Goal: Information Seeking & Learning: Find specific fact

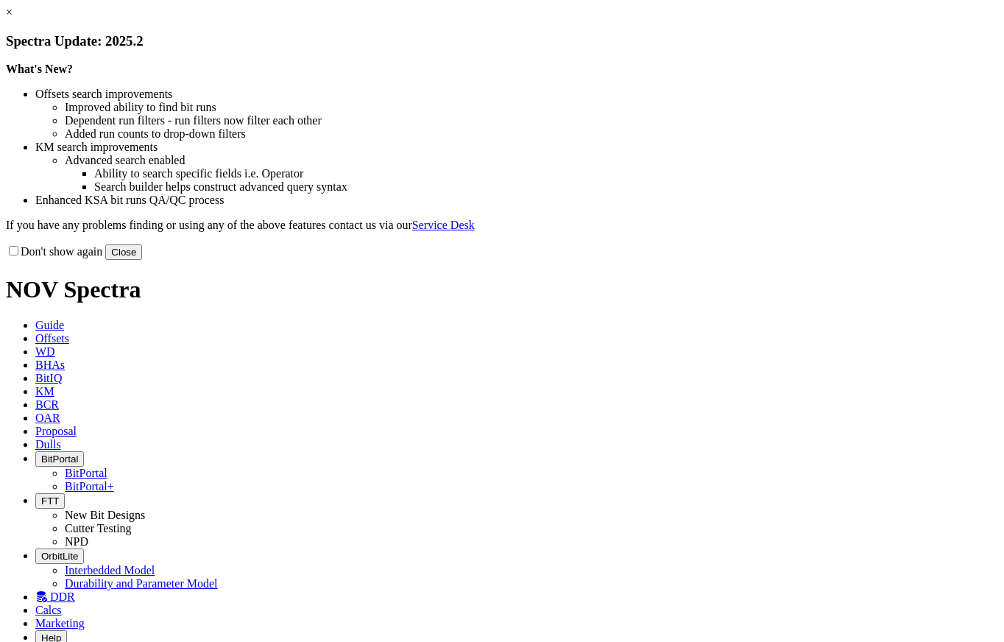
click at [142, 260] on button "Close" at bounding box center [123, 251] width 37 height 15
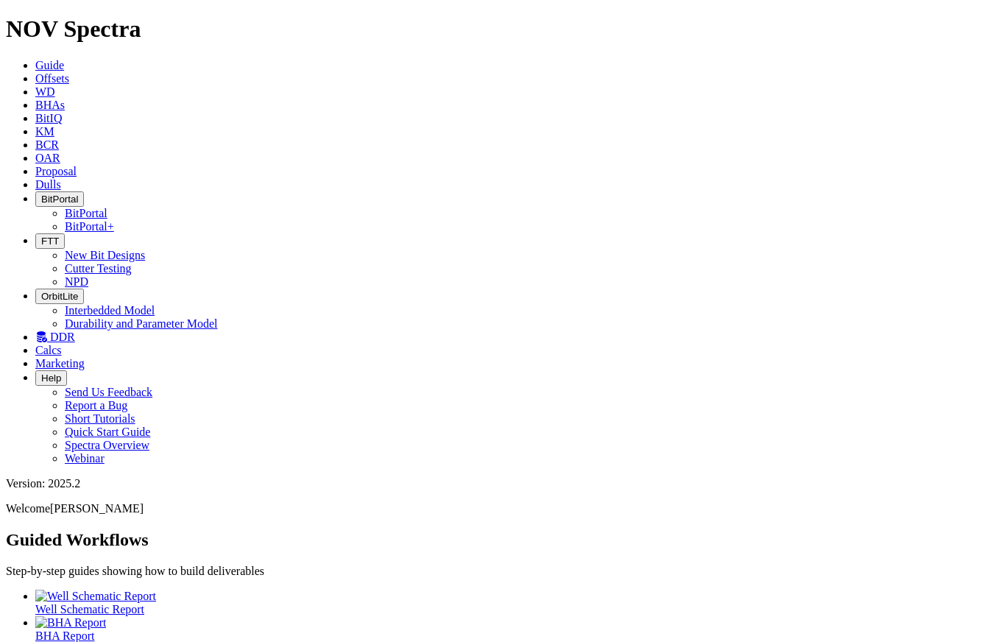
click at [69, 72] on span "Offsets" at bounding box center [52, 78] width 34 height 13
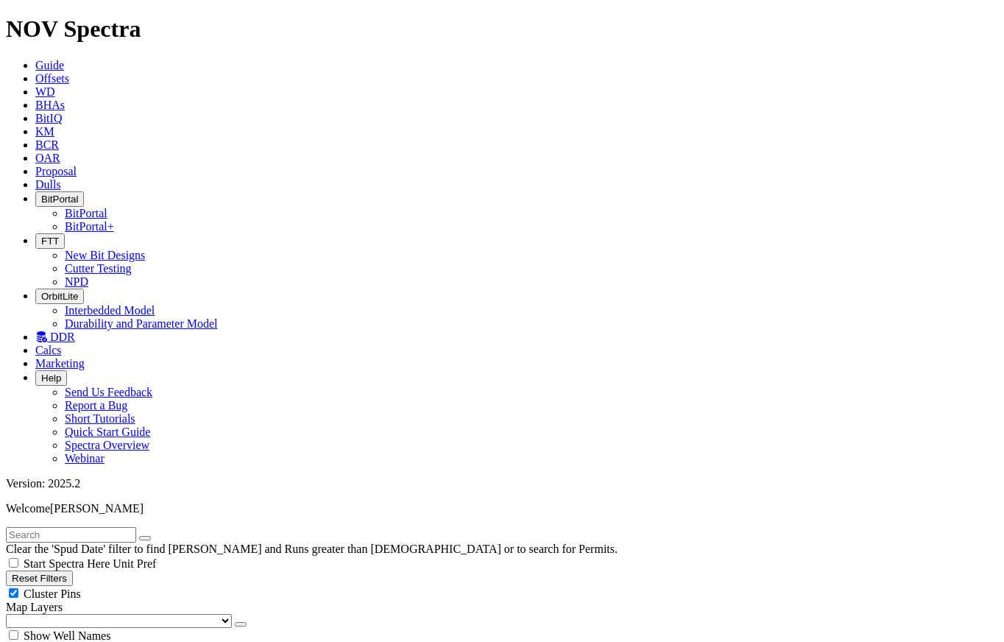
radio input "true"
radio input "false"
click at [74, 527] on input "text" at bounding box center [71, 534] width 130 height 15
paste input "F315375"
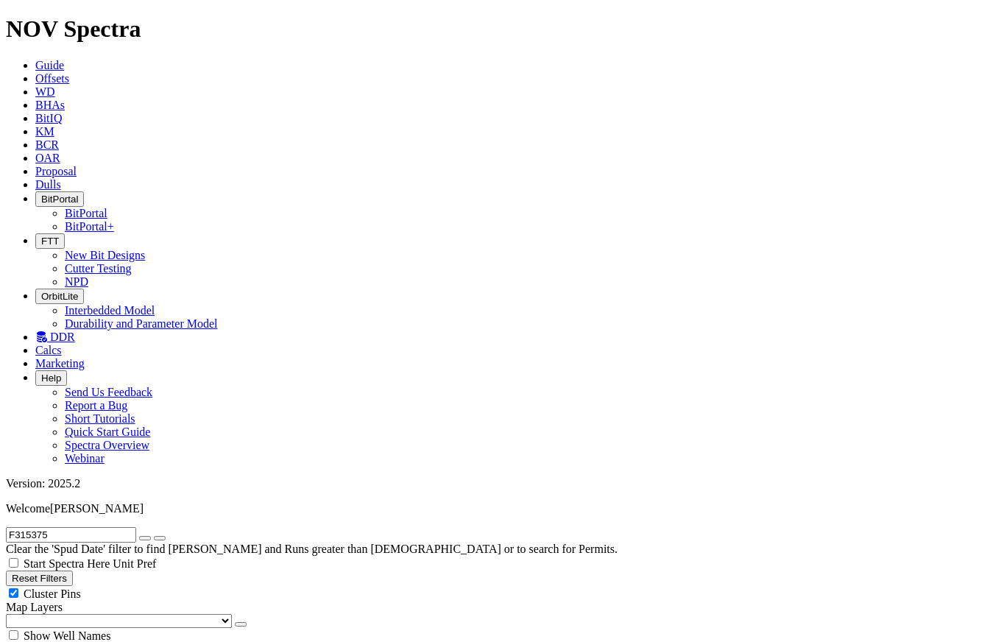
type input "F315375"
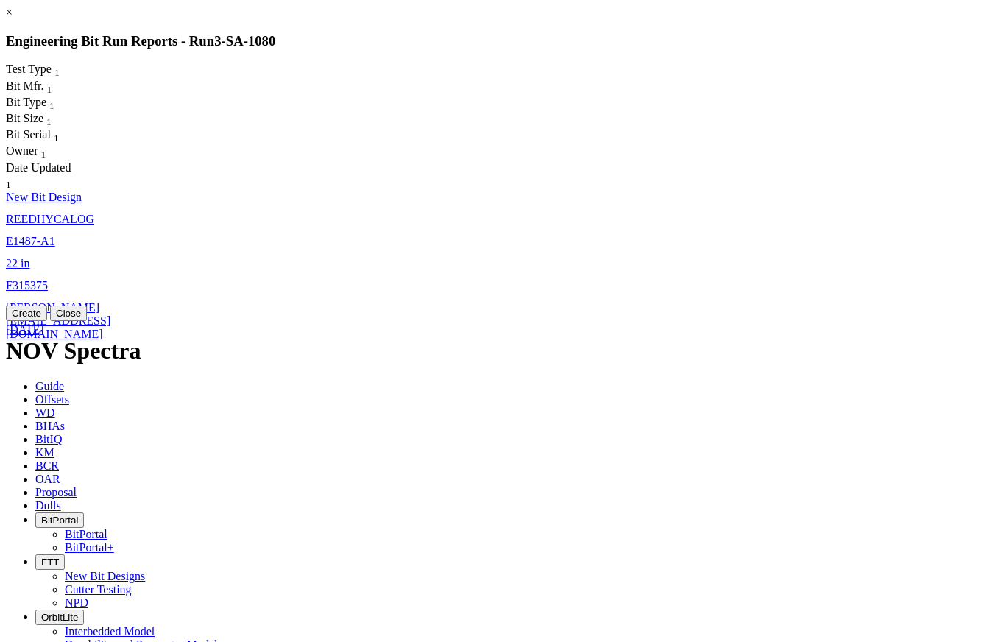
click at [55, 235] on span "E1487-A1" at bounding box center [30, 241] width 49 height 13
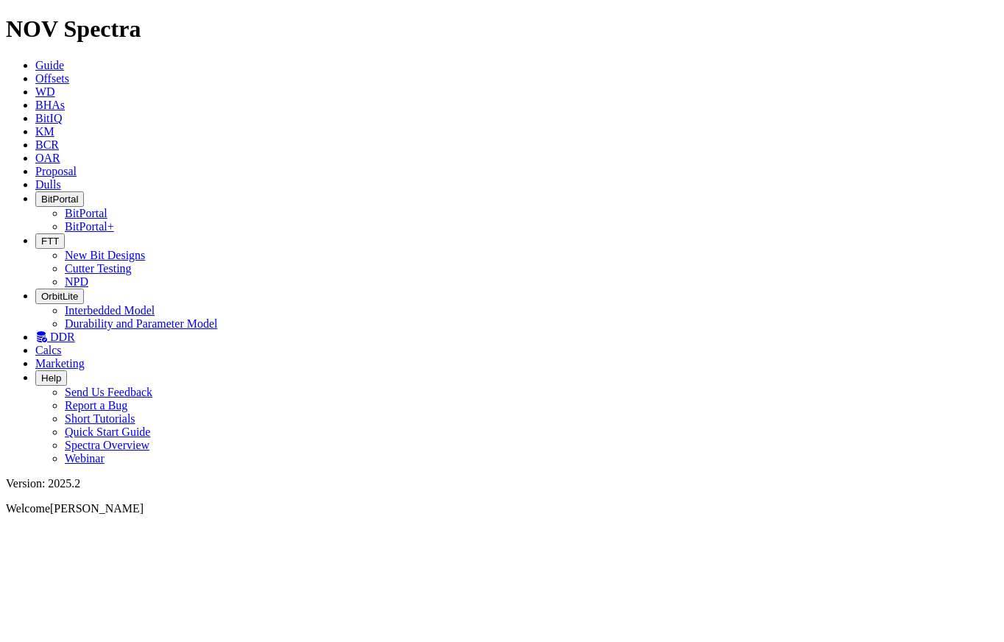
select select "New Bit Design"
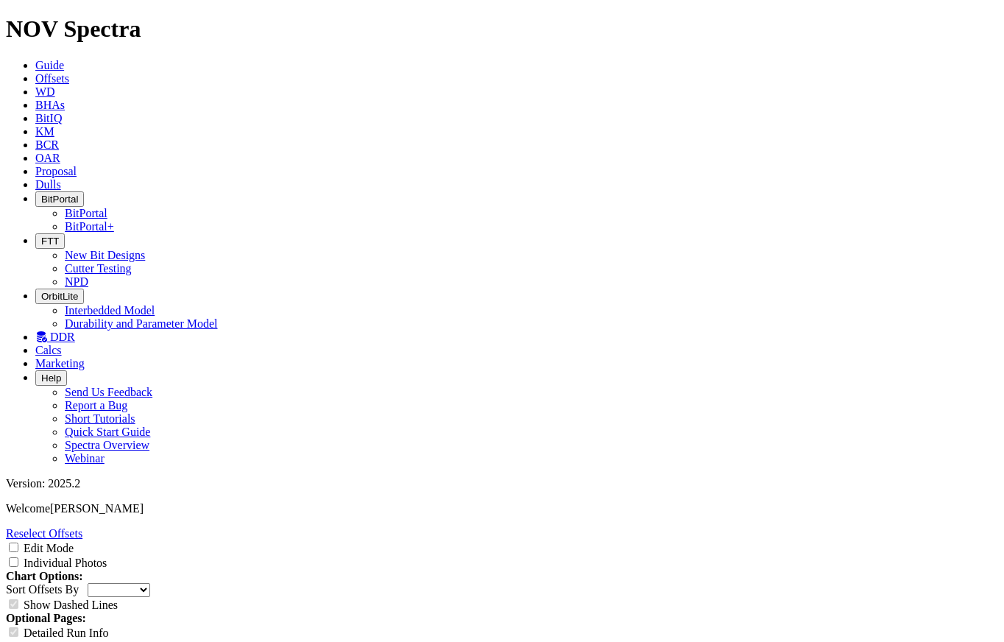
scroll to position [957, 0]
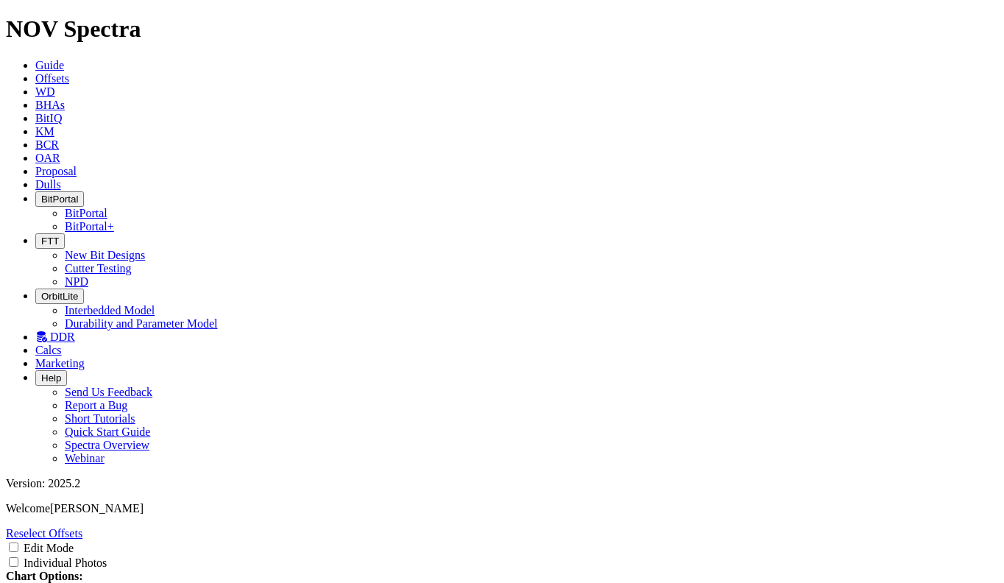
scroll to position [0, 0]
